Goal: Information Seeking & Learning: Find specific page/section

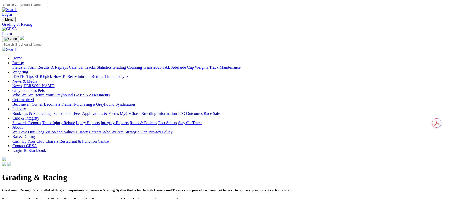
click at [36, 65] on link "Fields & Form" at bounding box center [24, 67] width 24 height 4
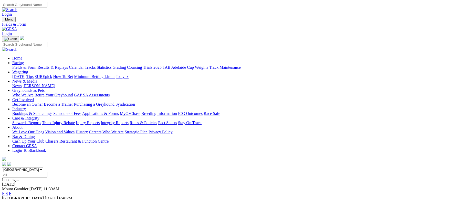
click at [84, 65] on link "Calendar" at bounding box center [76, 67] width 15 height 4
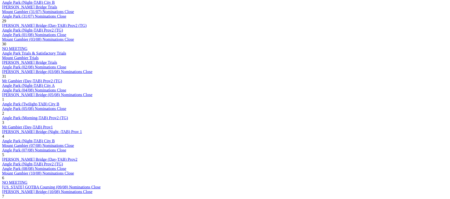
scroll to position [269, 0]
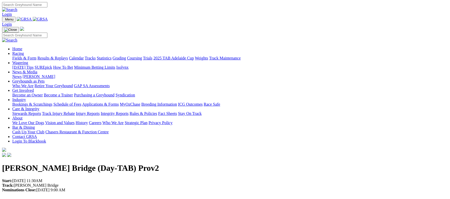
click at [24, 51] on link "Racing" at bounding box center [18, 53] width 12 height 4
click at [36, 56] on link "Fields & Form" at bounding box center [24, 58] width 24 height 4
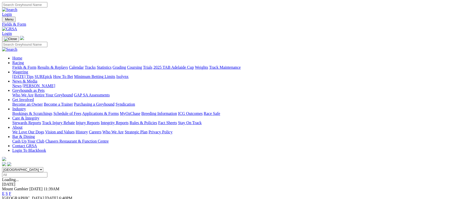
click at [84, 65] on link "Calendar" at bounding box center [76, 67] width 15 height 4
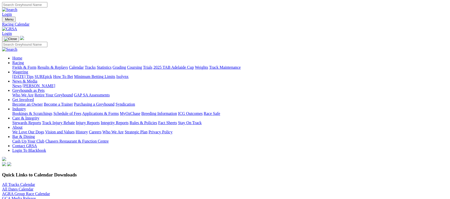
click at [35, 182] on link "All Tracks Calendar" at bounding box center [18, 184] width 33 height 4
click at [36, 65] on link "Fields & Form" at bounding box center [24, 67] width 24 height 4
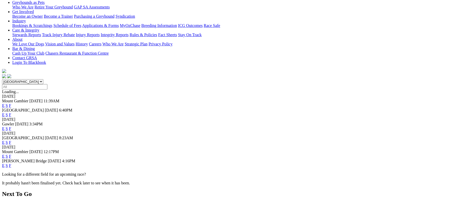
scroll to position [77, 0]
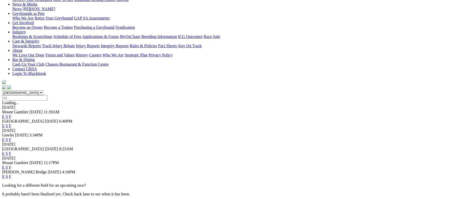
click at [11, 151] on link "F" at bounding box center [10, 153] width 2 height 4
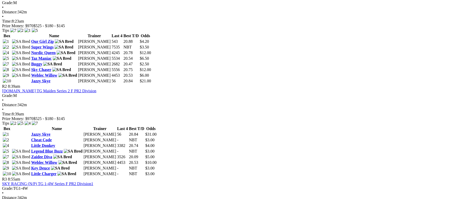
scroll to position [230, 0]
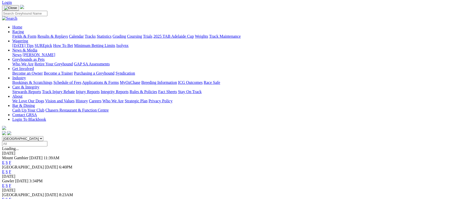
scroll to position [77, 0]
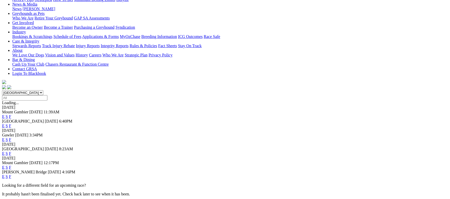
click at [11, 137] on link "F" at bounding box center [10, 139] width 2 height 4
